Goal: Transaction & Acquisition: Purchase product/service

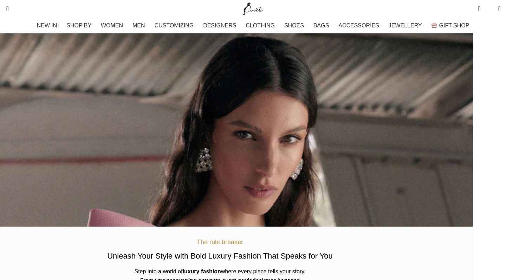
scroll to position [11, 0]
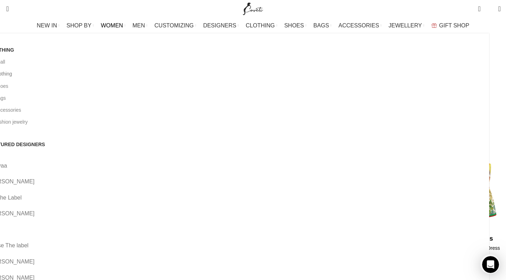
click at [59, 75] on link "All clothing" at bounding box center [235, 74] width 495 height 12
click at [53, 73] on link "All clothing" at bounding box center [235, 74] width 495 height 12
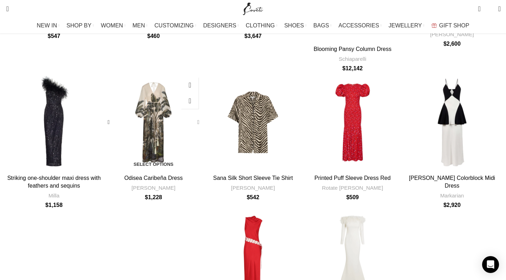
scroll to position [260, 0]
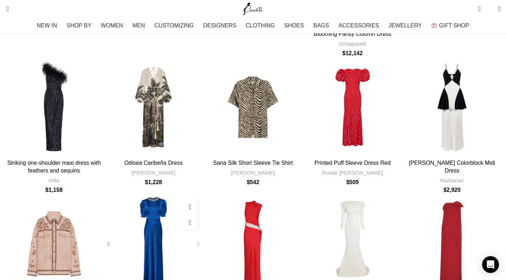
click at [202, 239] on div "Sea Daisy Blue Gown" at bounding box center [196, 244] width 11 height 11
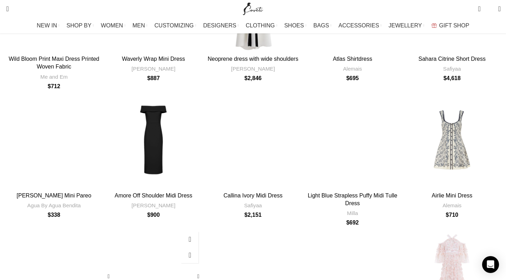
scroll to position [1277, 0]
